Goal: Find specific page/section: Find specific page/section

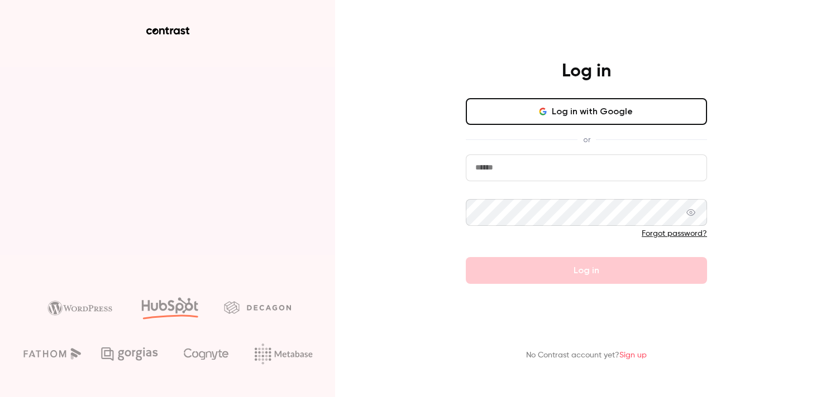
click at [571, 116] on button "Log in with Google" at bounding box center [586, 111] width 241 height 27
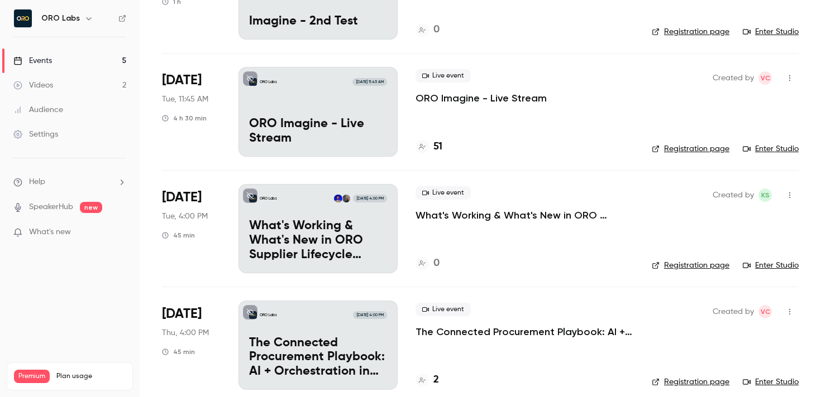
scroll to position [155, 0]
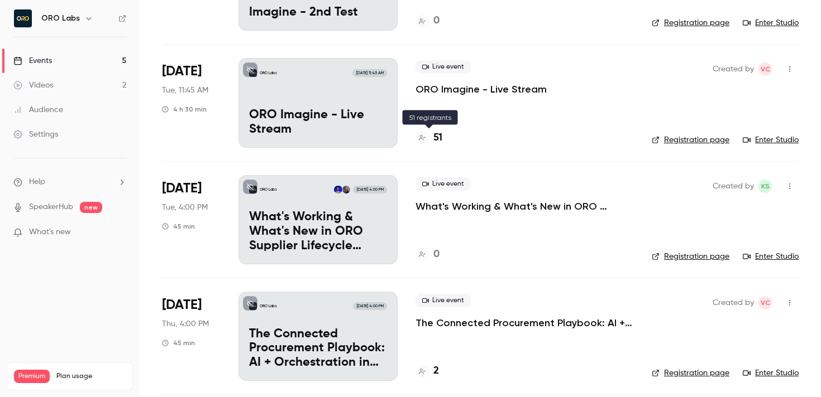
click at [423, 138] on icon at bounding box center [422, 138] width 7 height 7
